Goal: Information Seeking & Learning: Learn about a topic

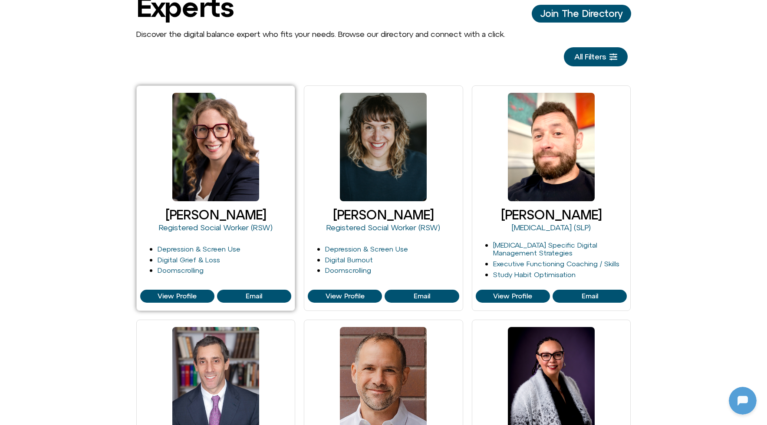
scroll to position [115, 0]
click at [221, 248] on link "Depression & Screen Use" at bounding box center [198, 249] width 83 height 8
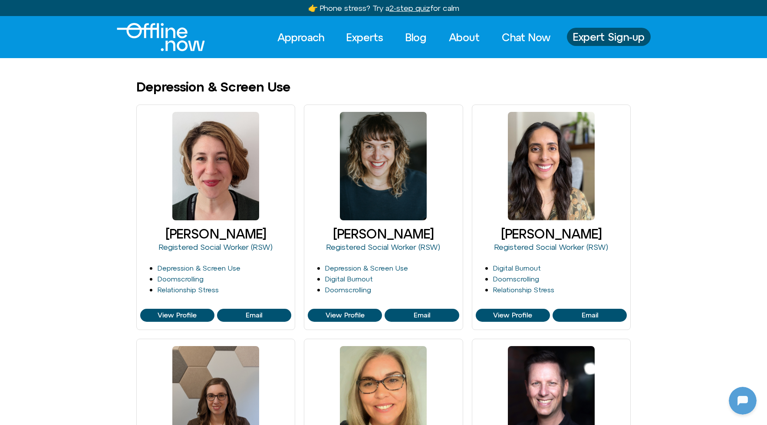
scroll to position [115, 0]
drag, startPoint x: 292, startPoint y: 87, endPoint x: 130, endPoint y: 87, distance: 161.4
click at [130, 87] on div "Depression & Screen Use" at bounding box center [383, 87] width 767 height 14
click at [140, 86] on h1 "Depression & Screen Use" at bounding box center [213, 87] width 154 height 14
drag, startPoint x: 294, startPoint y: 85, endPoint x: 134, endPoint y: 79, distance: 159.8
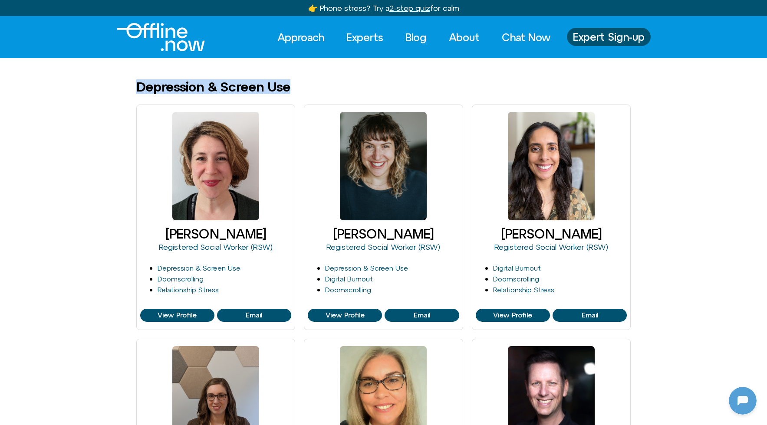
click at [298, 92] on div "Depression & Screen Use" at bounding box center [383, 87] width 495 height 14
click at [357, 39] on link "Experts" at bounding box center [364, 37] width 52 height 19
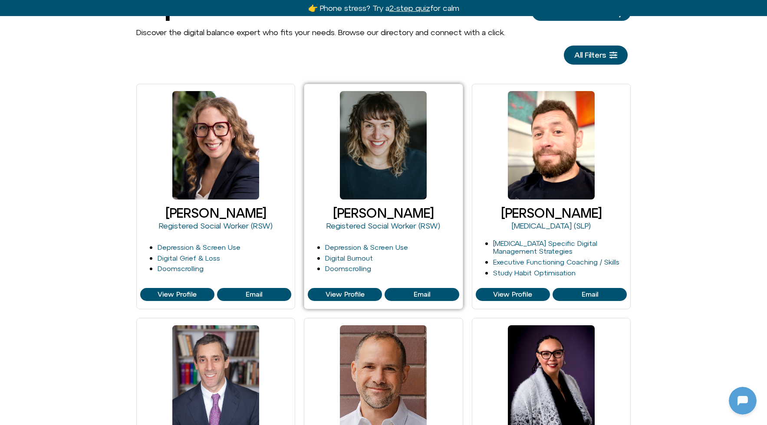
scroll to position [115, 0]
click at [344, 289] on link "View Profile" at bounding box center [345, 294] width 74 height 13
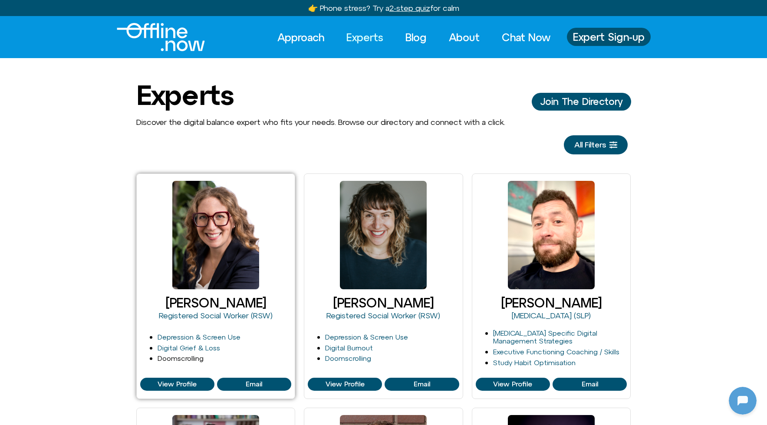
scroll to position [0, 0]
click at [190, 347] on link "Digital Grief & Loss" at bounding box center [188, 348] width 62 height 8
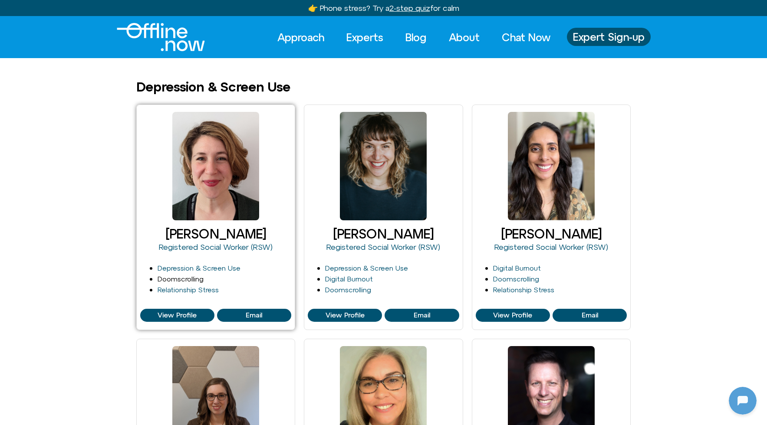
scroll to position [115, 0]
click at [182, 278] on link "Doomscrolling" at bounding box center [180, 279] width 46 height 8
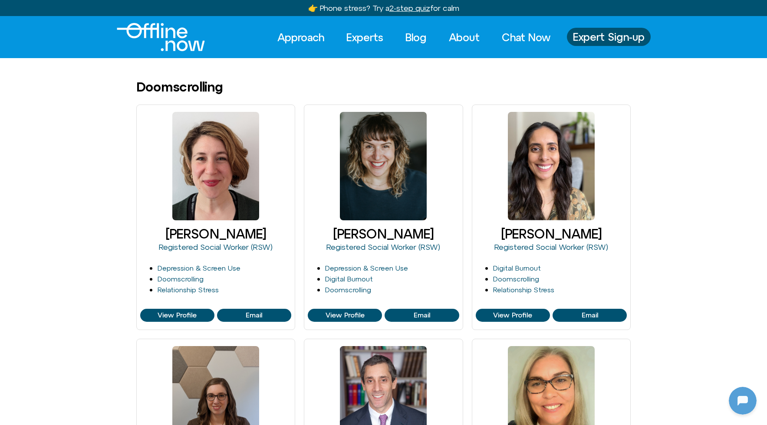
scroll to position [115, 0]
drag, startPoint x: 137, startPoint y: 90, endPoint x: 247, endPoint y: 96, distance: 110.8
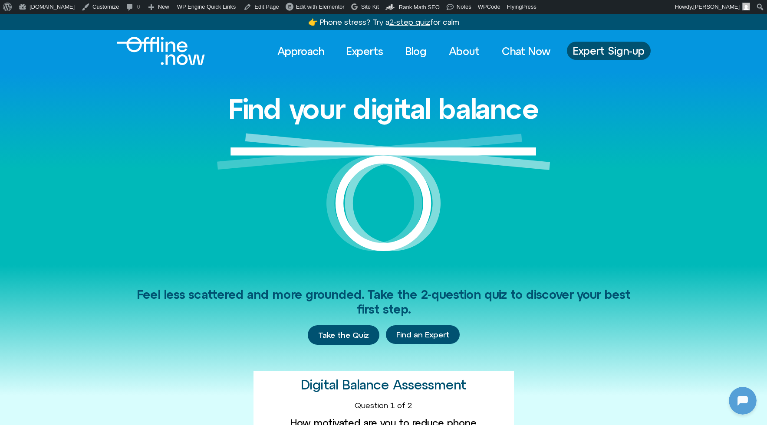
scroll to position [115, 0]
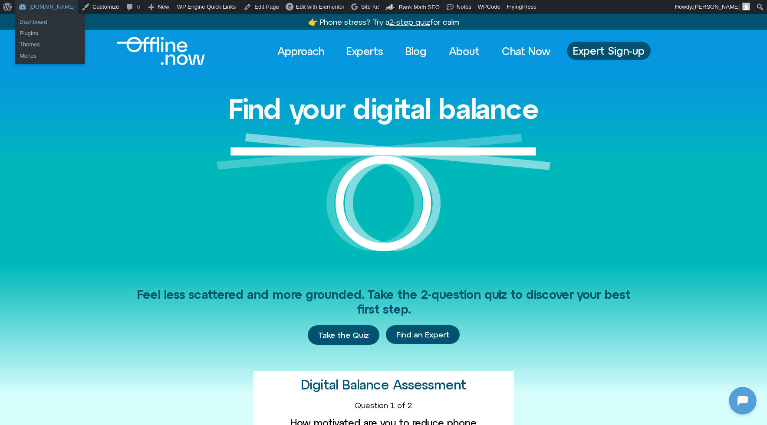
click at [44, 20] on link "Dashboard" at bounding box center [49, 21] width 69 height 11
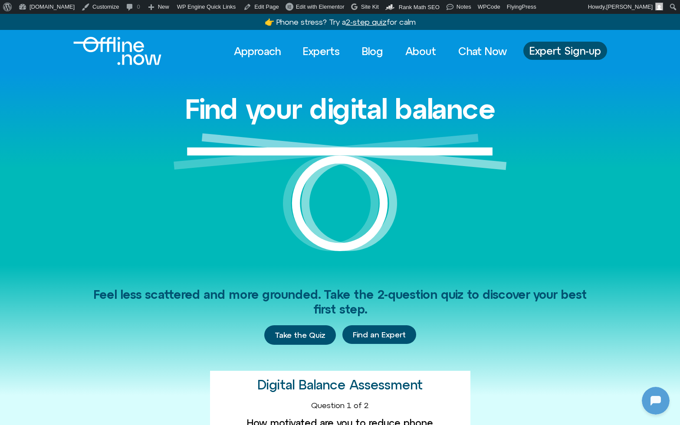
scroll to position [115, 0]
click at [316, 49] on link "Experts" at bounding box center [321, 51] width 52 height 19
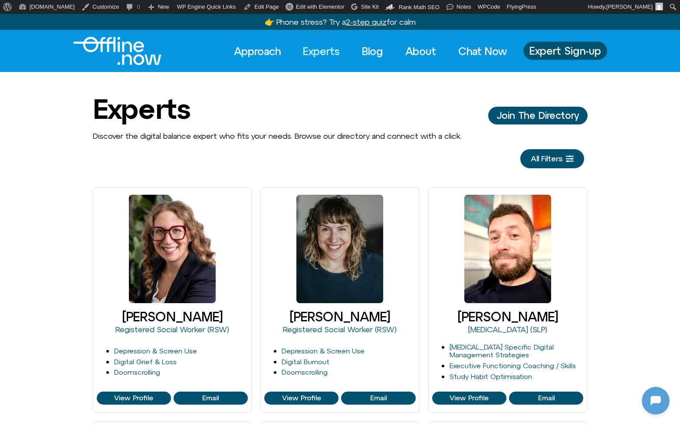
scroll to position [115, 0]
click at [368, 53] on link "Blog" at bounding box center [372, 51] width 37 height 19
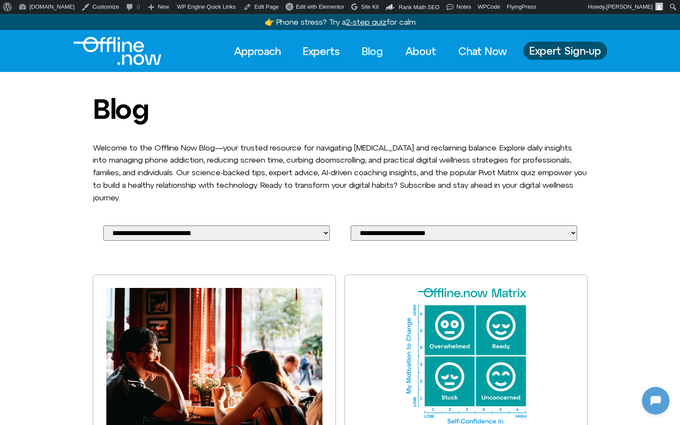
scroll to position [115, 0]
select select "****"
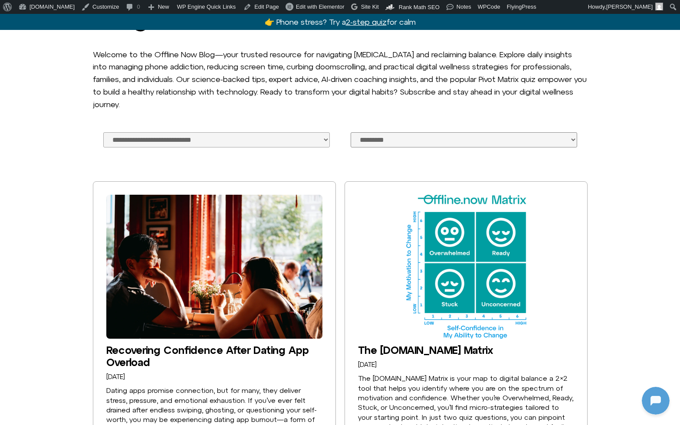
scroll to position [207, 0]
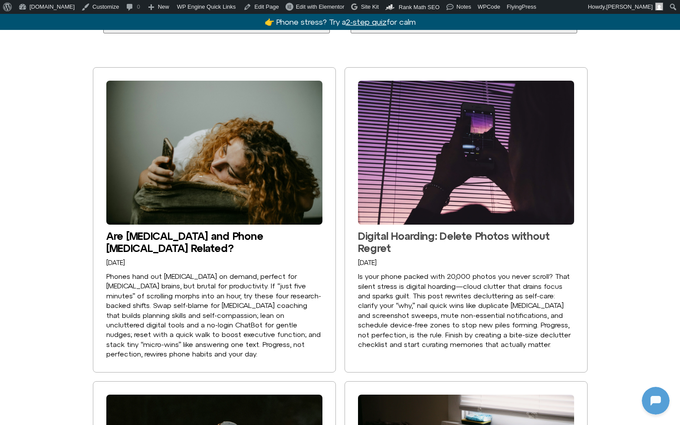
click at [412, 230] on link "Digital Hoarding: Delete Photos without Regret" at bounding box center [454, 242] width 192 height 24
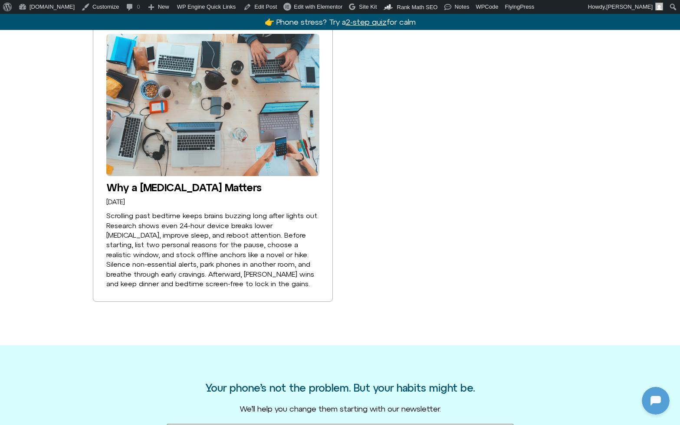
scroll to position [1354, 0]
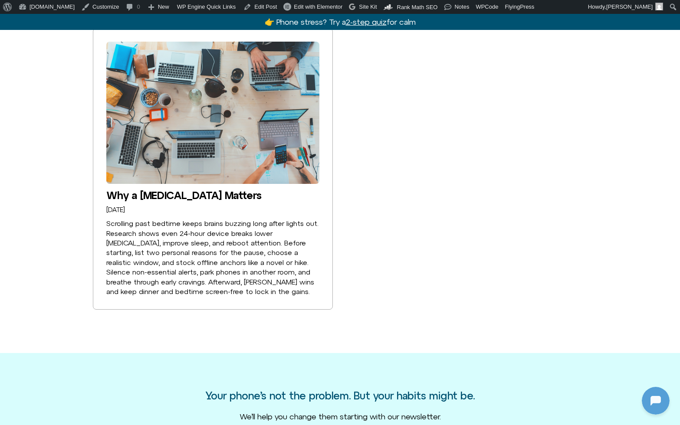
click at [56, 92] on div "Related Posts Why a Digital Detox Matters April 16, 2025 Scrolling past bedtime…" at bounding box center [340, 159] width 680 height 302
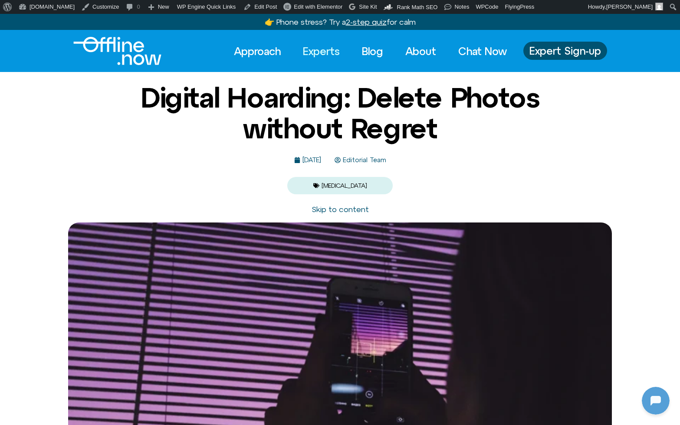
scroll to position [0, 0]
click at [317, 47] on link "Experts" at bounding box center [321, 51] width 52 height 19
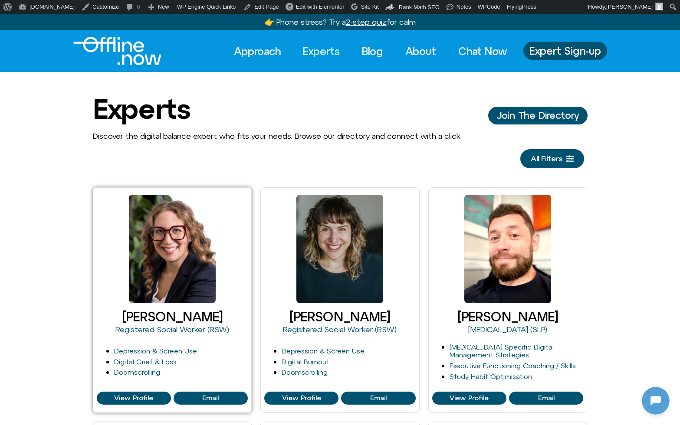
scroll to position [115, 0]
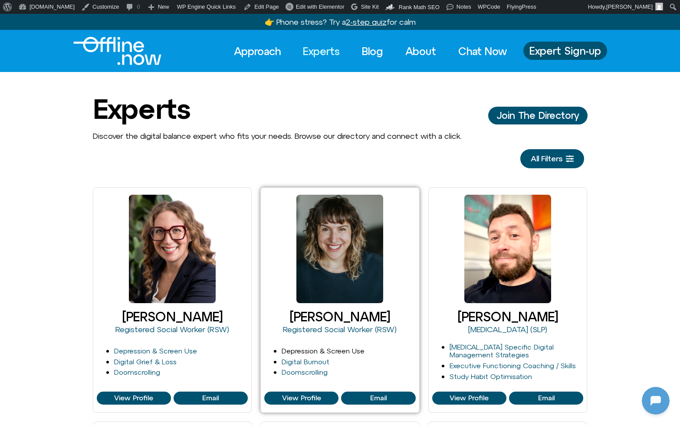
click at [315, 350] on link "Depression & Screen Use" at bounding box center [323, 351] width 83 height 8
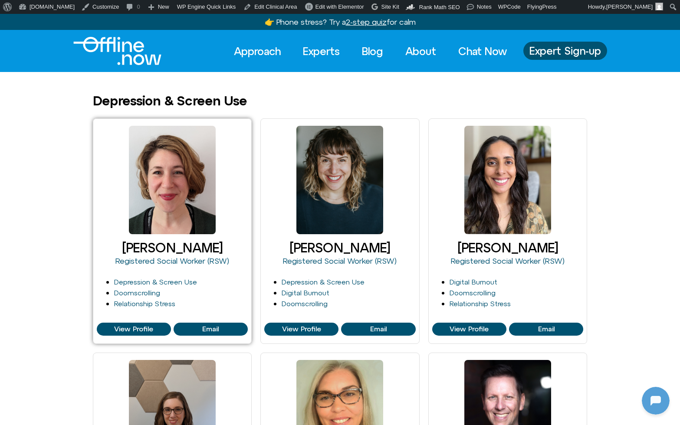
scroll to position [115, 0]
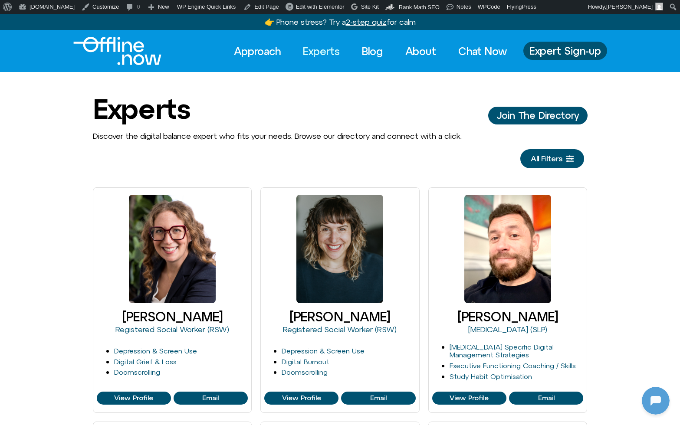
scroll to position [0, 0]
click at [321, 62] on div "Approach Experts Blog About Chat Now Approach Experts Blog About Chat Now Exper…" at bounding box center [340, 51] width 534 height 28
click at [326, 52] on link "Experts" at bounding box center [321, 51] width 52 height 19
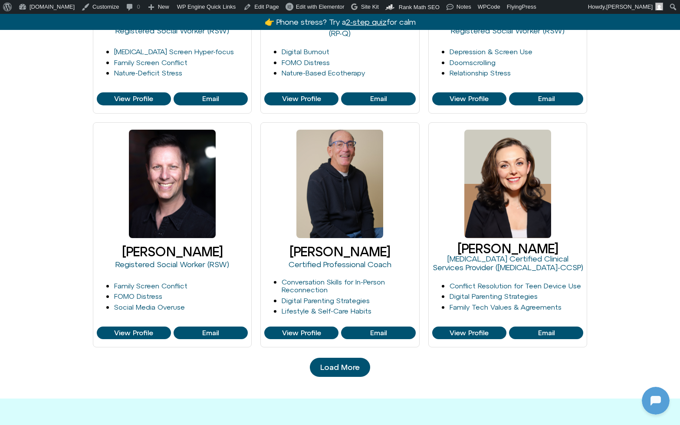
scroll to position [859, 0]
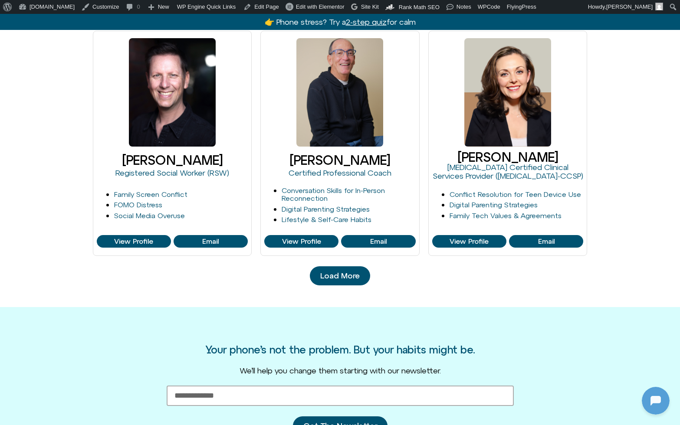
click at [347, 272] on span "Load More" at bounding box center [339, 276] width 39 height 9
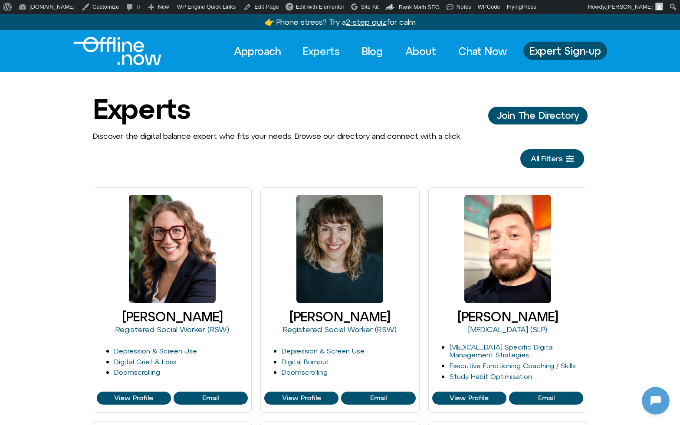
scroll to position [0, 0]
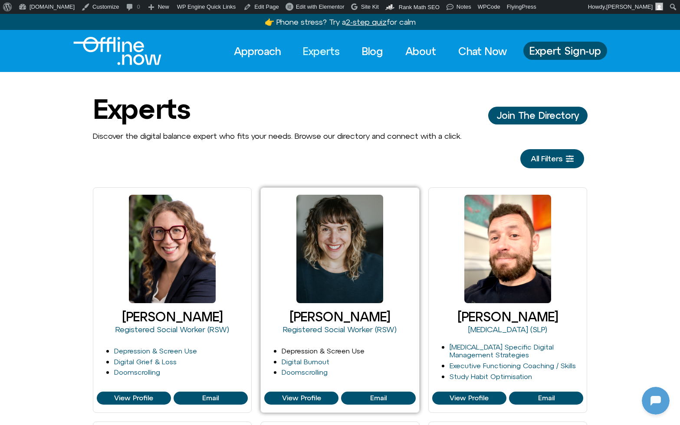
click at [322, 351] on link "Depression & Screen Use" at bounding box center [323, 351] width 83 height 8
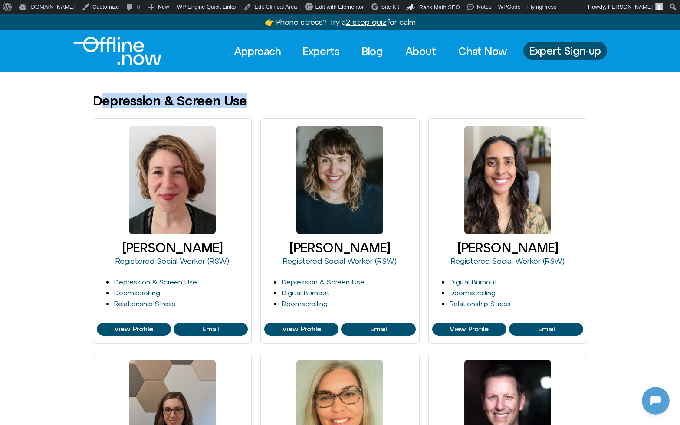
drag, startPoint x: 98, startPoint y: 96, endPoint x: 252, endPoint y: 107, distance: 154.8
click at [252, 107] on div "Depression & Screen Use" at bounding box center [340, 101] width 495 height 14
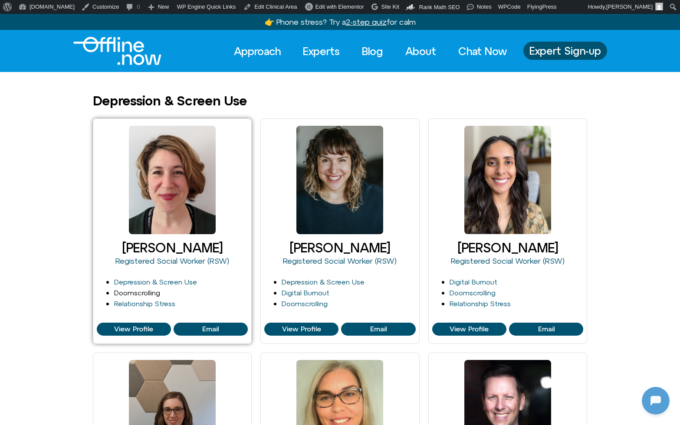
click at [147, 295] on link "Doomscrolling" at bounding box center [137, 293] width 46 height 8
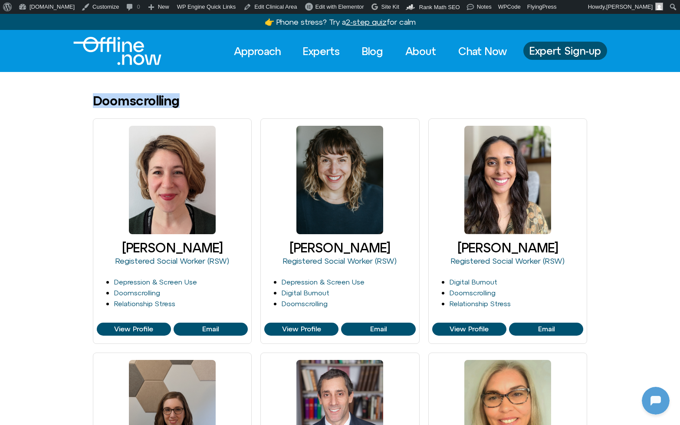
drag, startPoint x: 92, startPoint y: 101, endPoint x: 187, endPoint y: 102, distance: 95.0
click at [187, 102] on div "Doomscrolling" at bounding box center [340, 101] width 680 height 14
click at [186, 102] on div "Doomscrolling" at bounding box center [340, 101] width 495 height 14
drag, startPoint x: 100, startPoint y: 101, endPoint x: 212, endPoint y: 102, distance: 112.4
click at [212, 102] on div "Doomscrolling" at bounding box center [340, 101] width 495 height 14
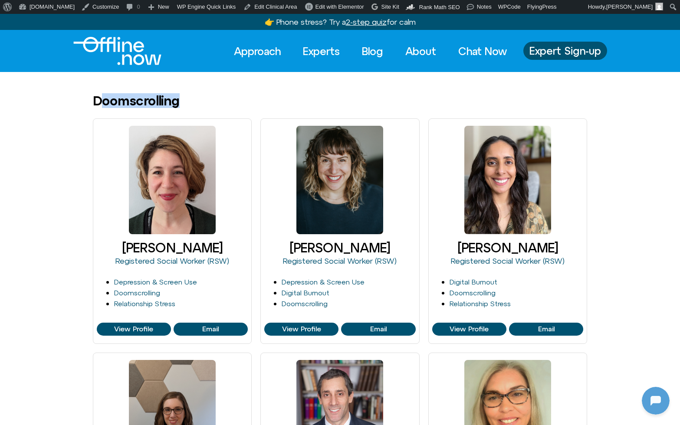
click at [212, 102] on div "Doomscrolling" at bounding box center [340, 101] width 495 height 14
click at [179, 100] on h1 "Doomscrolling" at bounding box center [136, 101] width 87 height 14
click at [143, 96] on h1 "Doomscrolling" at bounding box center [136, 101] width 87 height 14
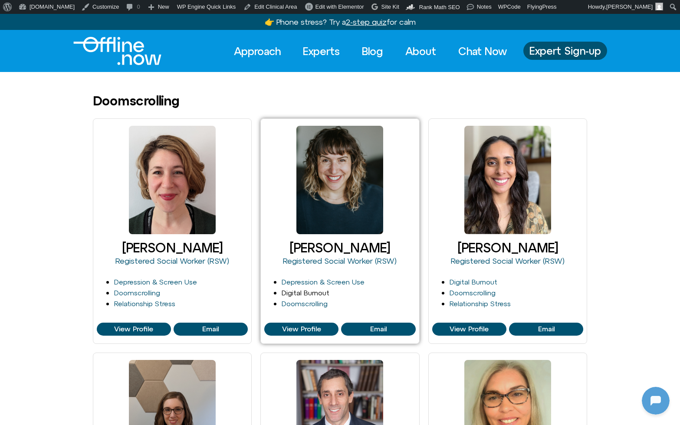
click at [316, 295] on link "Digital Burnout" at bounding box center [306, 293] width 48 height 8
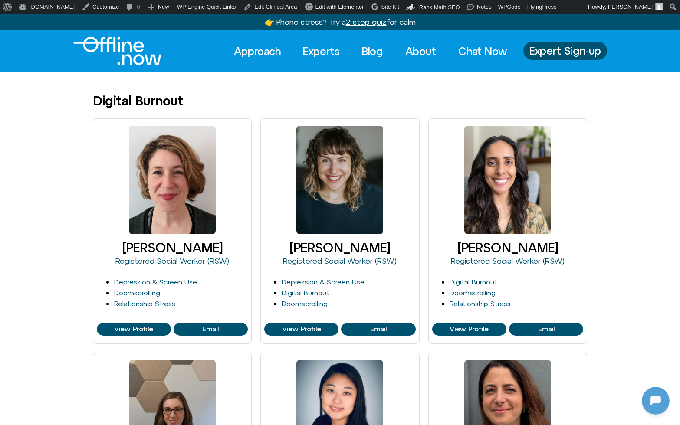
scroll to position [115, 0]
click at [664, 253] on div "[PERSON_NAME] Registered Social Worker (RSW) Depression & Screen Use Doomscroll…" at bounding box center [340, 347] width 680 height 459
